Goal: Task Accomplishment & Management: Manage account settings

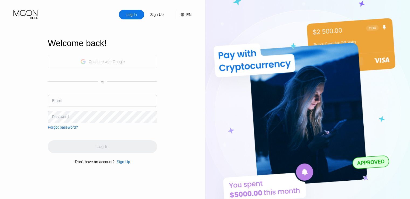
click at [105, 63] on div "Continue with Google" at bounding box center [107, 62] width 36 height 4
